Goal: Task Accomplishment & Management: Use online tool/utility

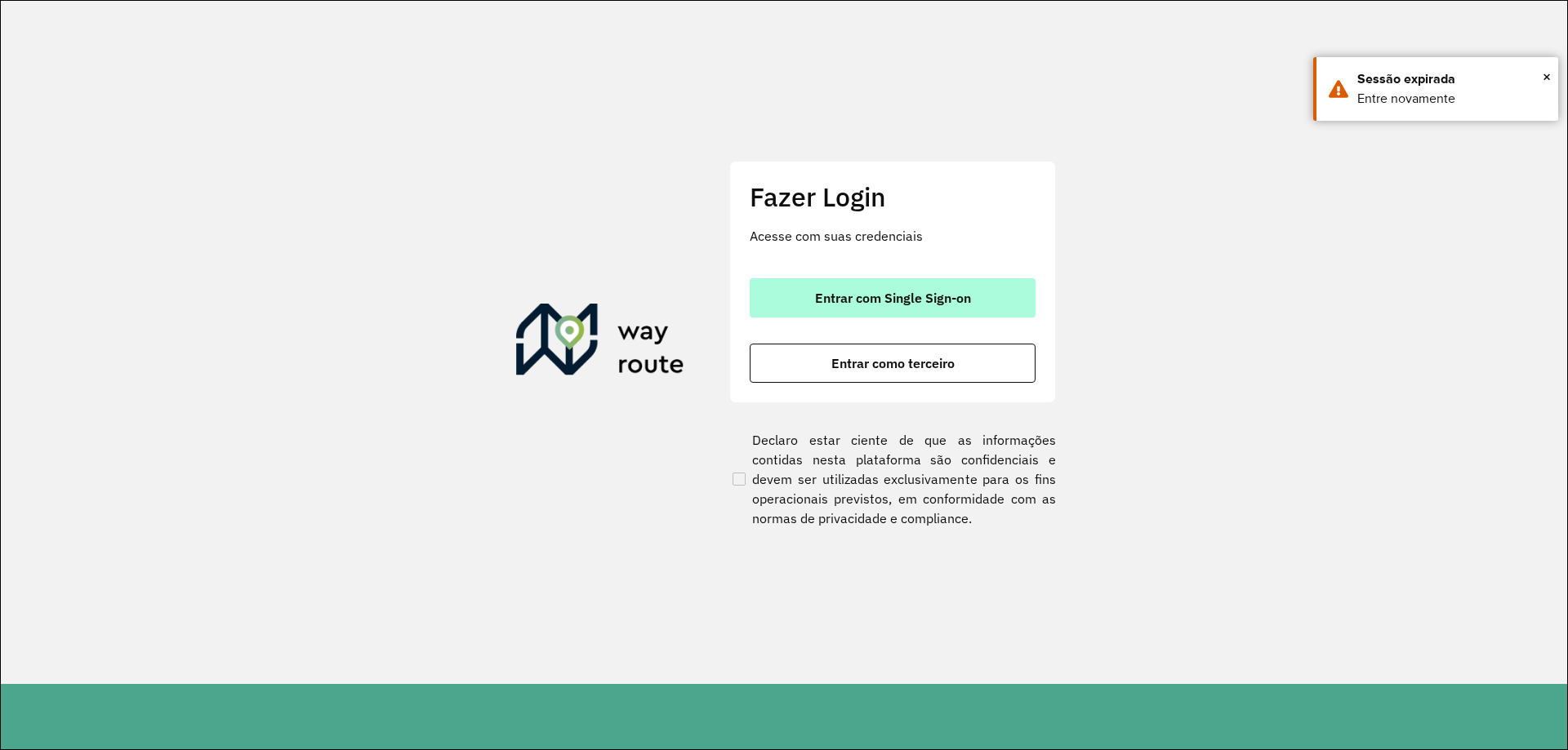
click at [831, 297] on span "Entrar com Single Sign-on" at bounding box center [893, 298] width 156 height 13
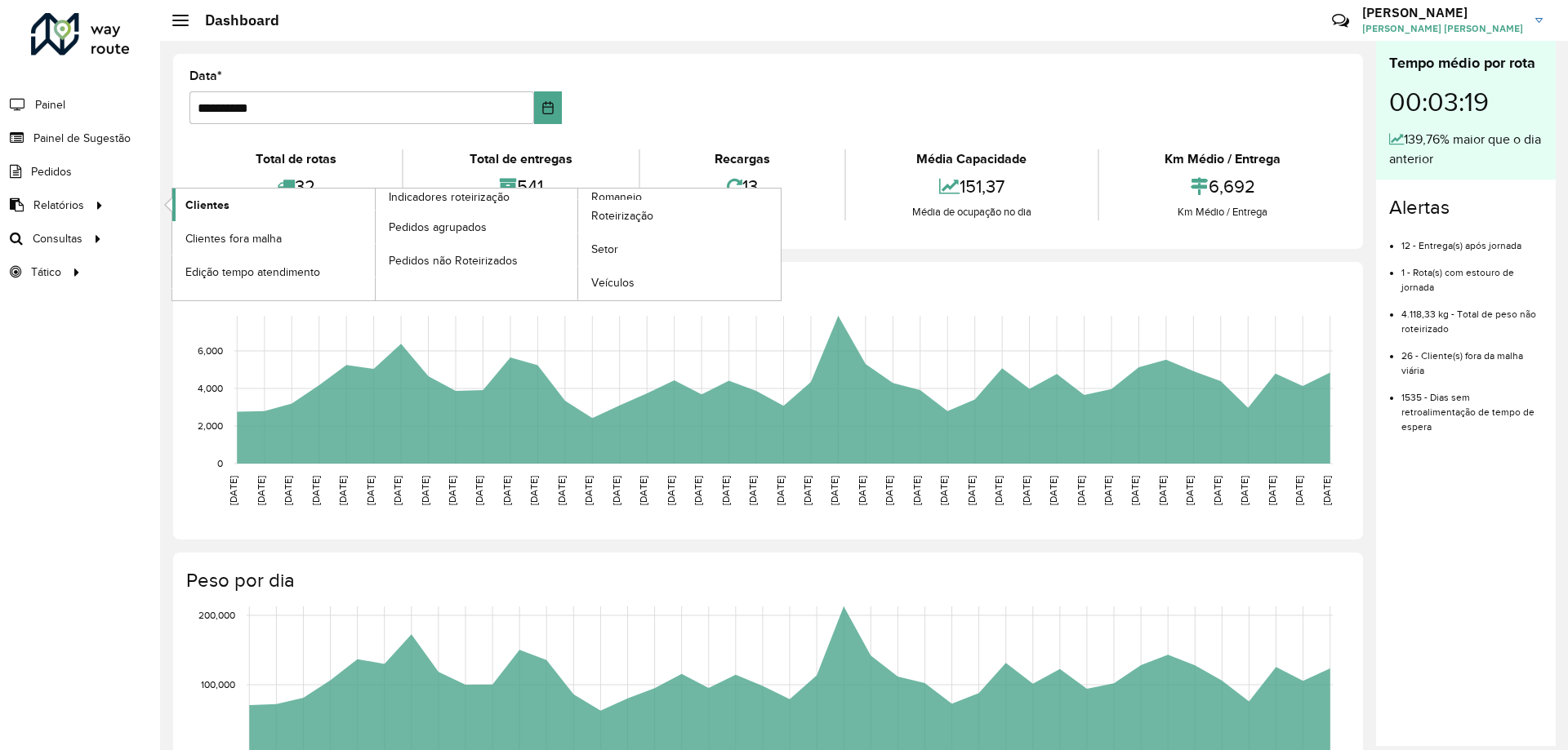
click at [221, 205] on span "Clientes" at bounding box center [207, 206] width 44 height 17
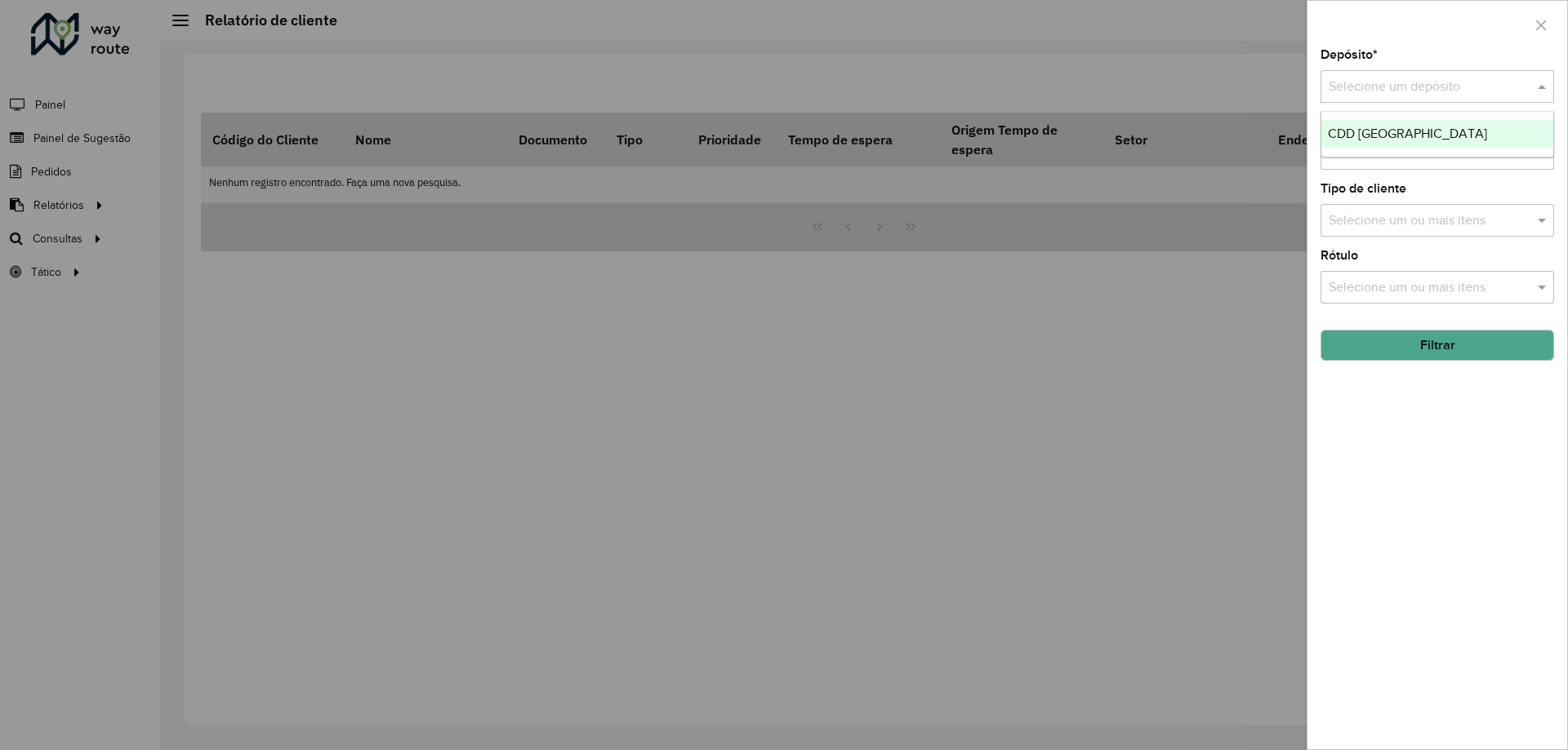
click at [1408, 84] on input "text" at bounding box center [1422, 87] width 185 height 19
click at [1388, 132] on span "CDD [GEOGRAPHIC_DATA]" at bounding box center [1408, 133] width 160 height 14
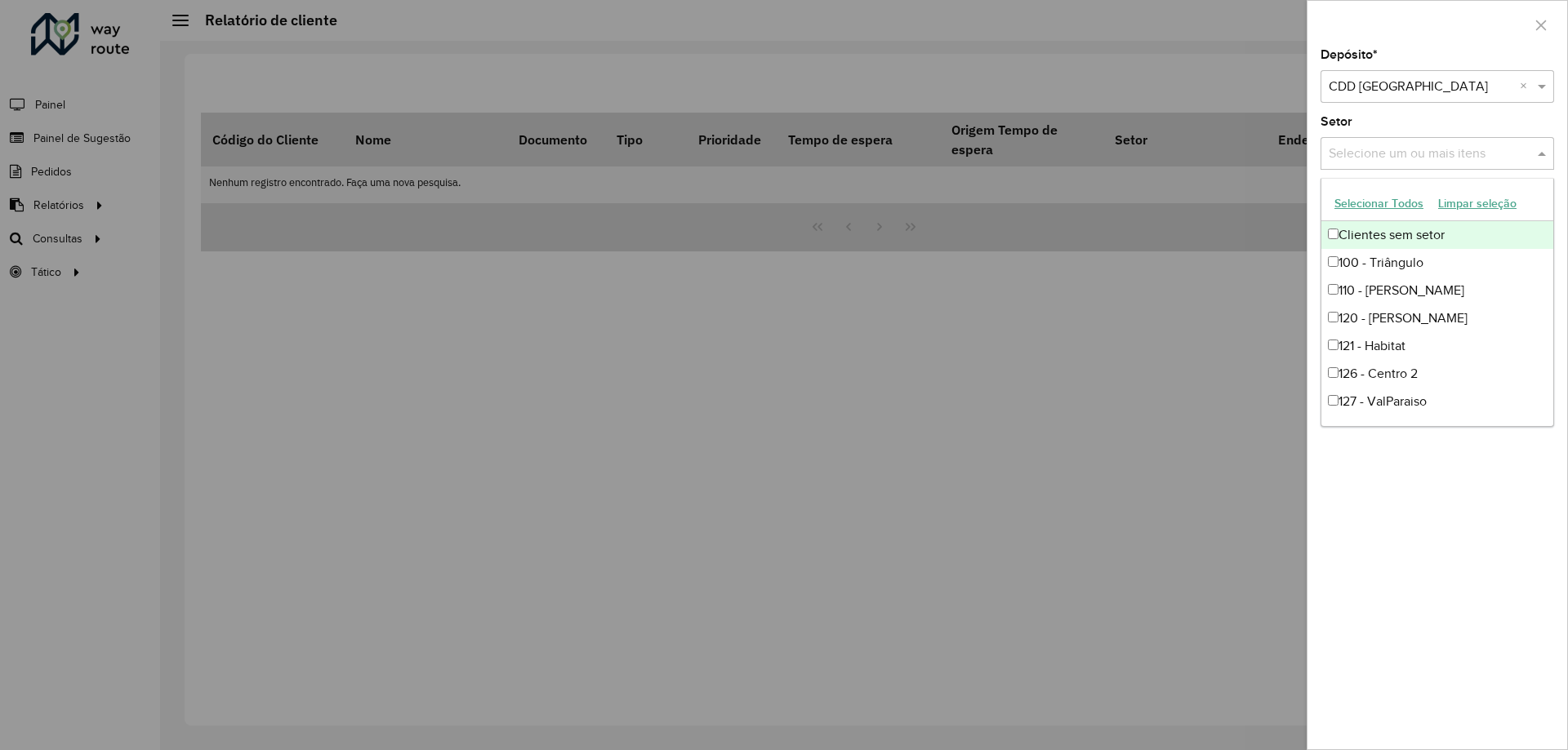
click at [1391, 155] on input "text" at bounding box center [1429, 154] width 209 height 19
click at [1381, 158] on input "text" at bounding box center [1429, 154] width 209 height 19
click at [1429, 564] on div "Depósito * Selecione um depósito × CDD Petropolis × Setor Selecione um ou mais …" at bounding box center [1438, 399] width 260 height 700
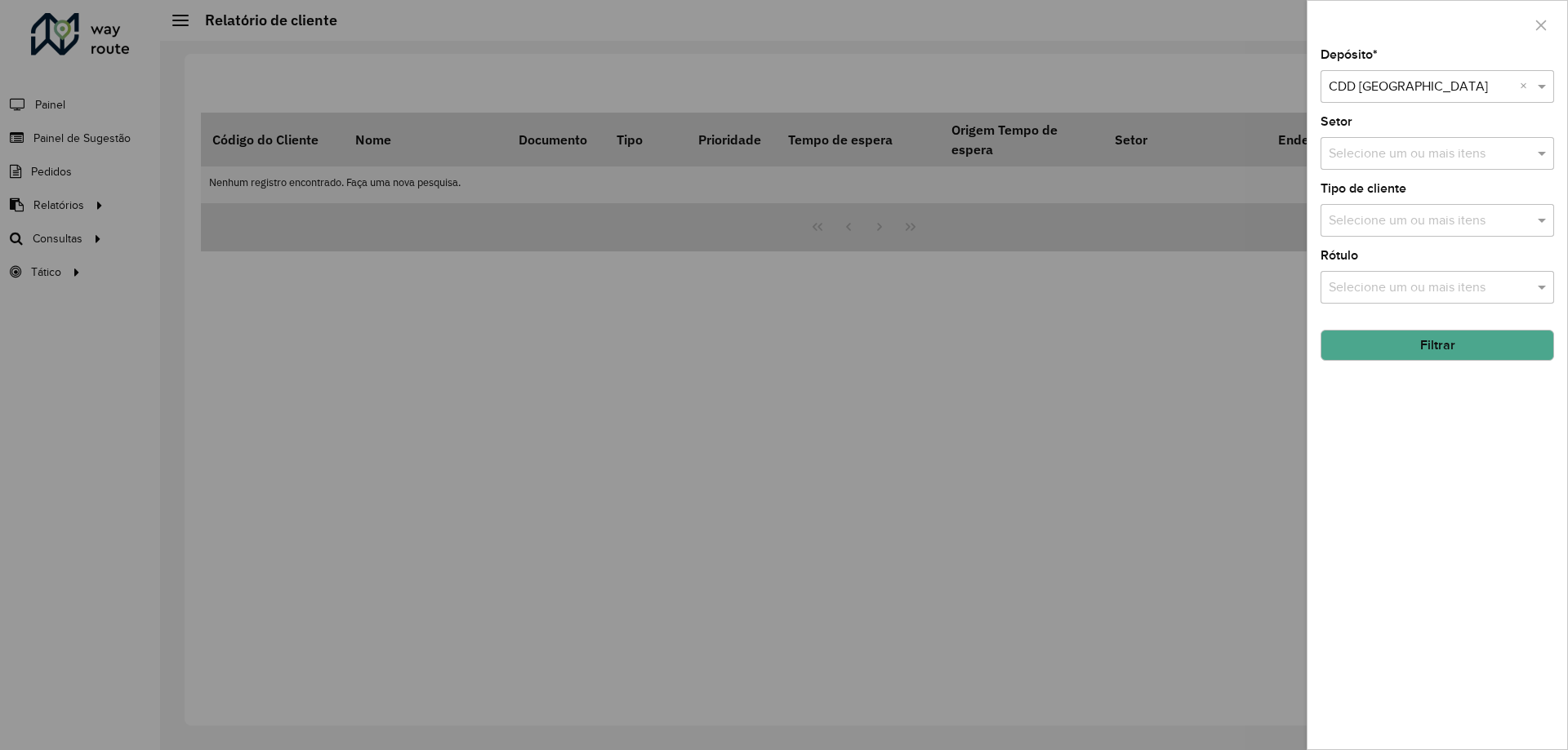
click at [1420, 345] on button "Filtrar" at bounding box center [1438, 346] width 234 height 31
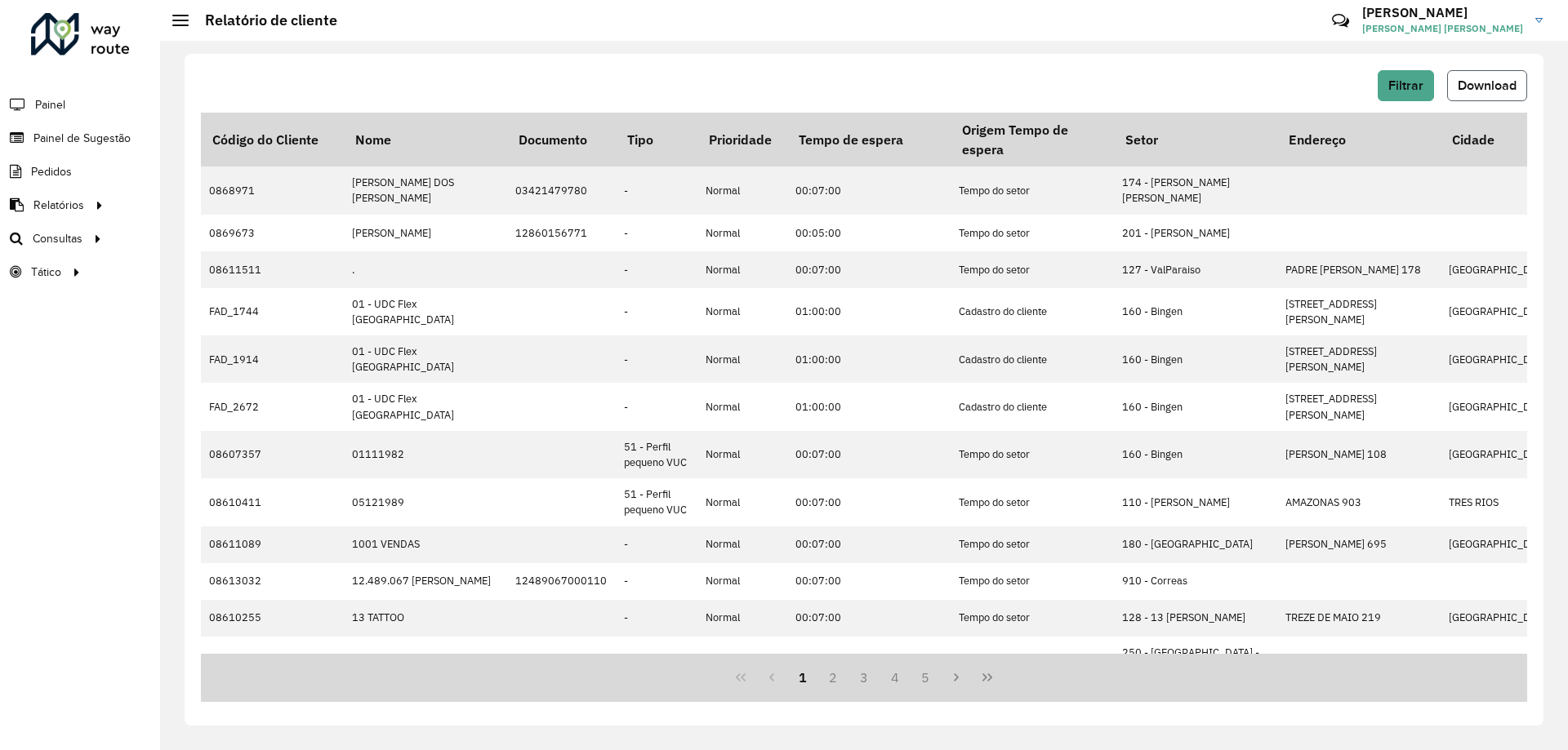
click at [1466, 87] on span "Download" at bounding box center [1487, 85] width 58 height 14
